Goal: Find specific page/section: Find specific page/section

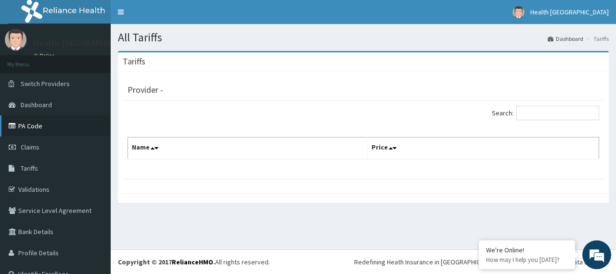
click at [30, 127] on link "PA Code" at bounding box center [55, 125] width 111 height 21
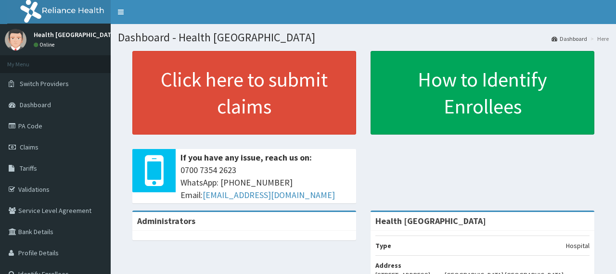
drag, startPoint x: 34, startPoint y: 126, endPoint x: 464, endPoint y: 4, distance: 446.6
click at [34, 126] on link "PA Code" at bounding box center [55, 125] width 111 height 21
